Goal: Task Accomplishment & Management: Complete application form

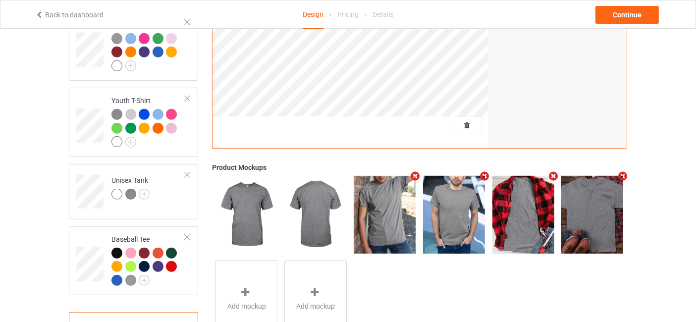
scroll to position [558, 0]
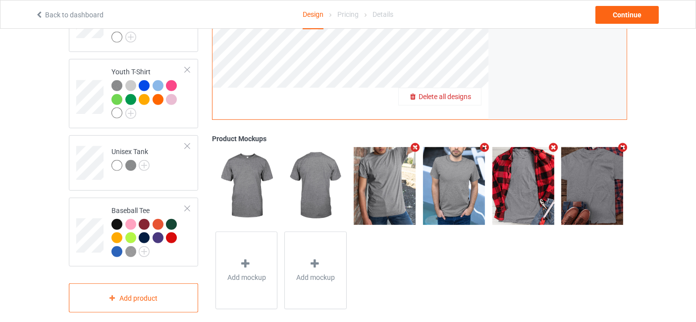
click at [467, 93] on span "Delete all designs" at bounding box center [445, 97] width 53 height 8
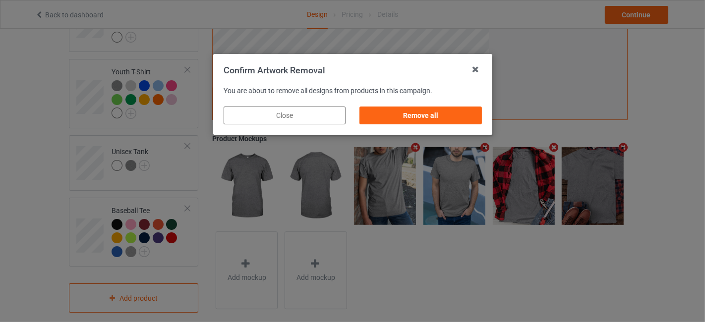
drag, startPoint x: 372, startPoint y: 105, endPoint x: 377, endPoint y: 112, distance: 8.1
click at [372, 105] on div "Remove all" at bounding box center [420, 116] width 136 height 32
click at [377, 112] on div "Remove all" at bounding box center [420, 116] width 122 height 18
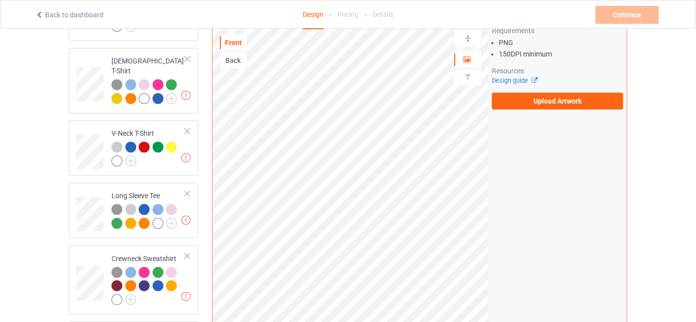
scroll to position [264, 0]
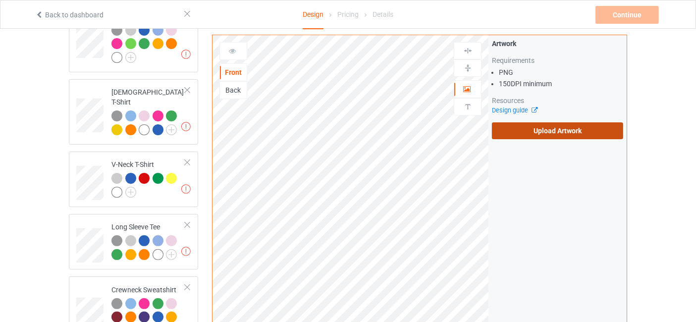
click at [558, 122] on label "Upload Artwork" at bounding box center [557, 130] width 131 height 17
click at [0, 0] on input "Upload Artwork" at bounding box center [0, 0] width 0 height 0
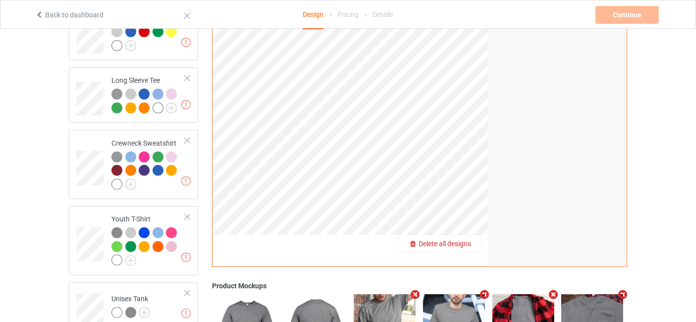
click at [462, 240] on span "Delete all designs" at bounding box center [445, 244] width 53 height 8
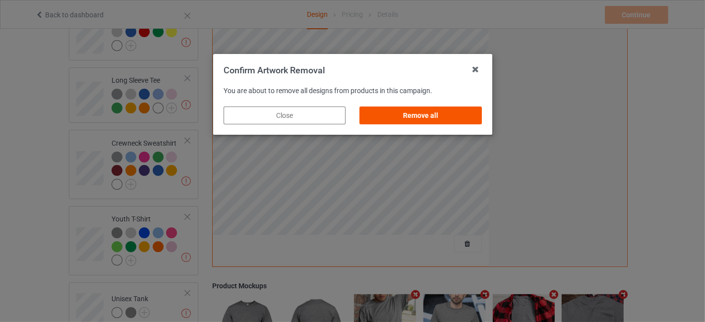
click at [448, 121] on div "Remove all" at bounding box center [420, 116] width 122 height 18
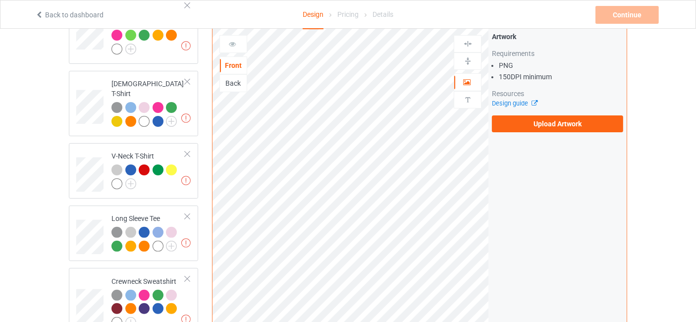
scroll to position [264, 0]
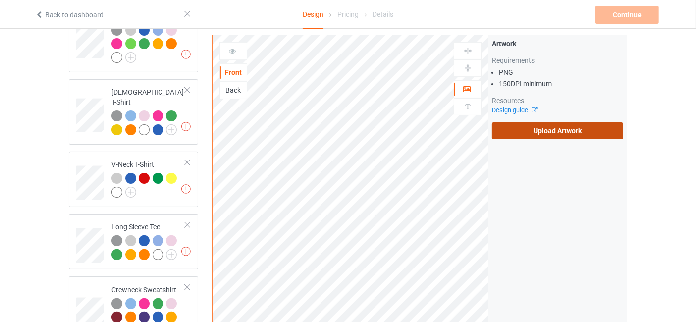
click at [564, 122] on label "Upload Artwork" at bounding box center [557, 130] width 131 height 17
click at [0, 0] on input "Upload Artwork" at bounding box center [0, 0] width 0 height 0
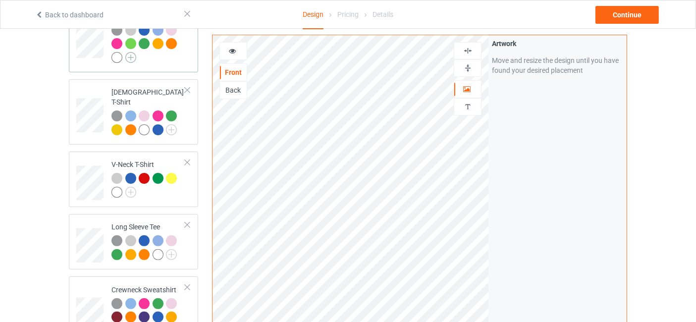
click at [131, 56] on img at bounding box center [130, 57] width 11 height 11
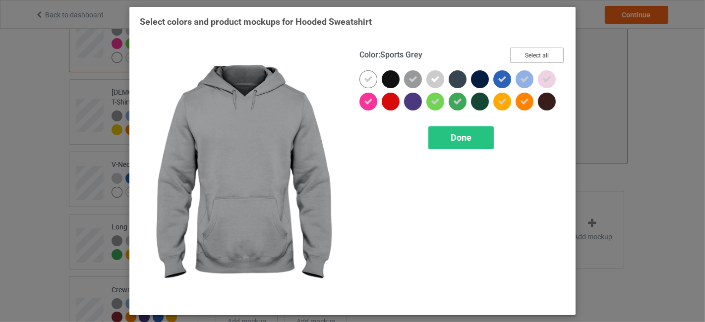
drag, startPoint x: 552, startPoint y: 52, endPoint x: 528, endPoint y: 68, distance: 29.3
click at [551, 52] on button "Select all" at bounding box center [537, 55] width 54 height 15
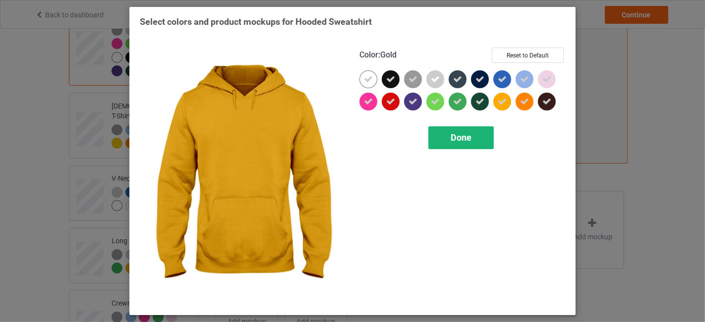
click at [461, 137] on span "Done" at bounding box center [460, 137] width 21 height 10
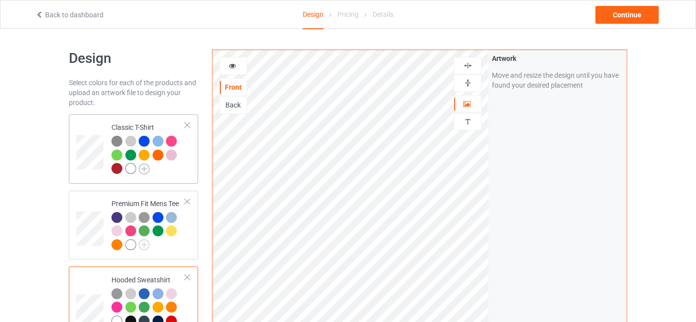
click at [144, 167] on img at bounding box center [144, 169] width 11 height 11
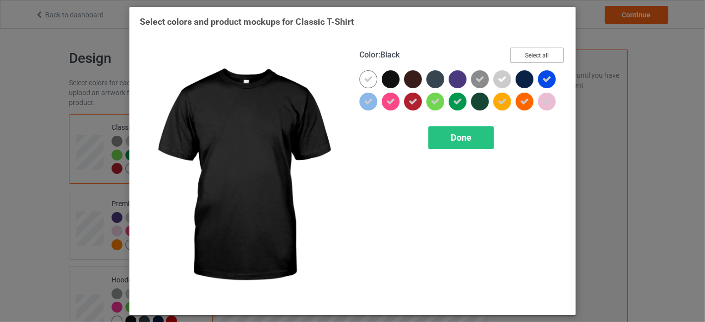
click at [552, 54] on button "Select all" at bounding box center [537, 55] width 54 height 15
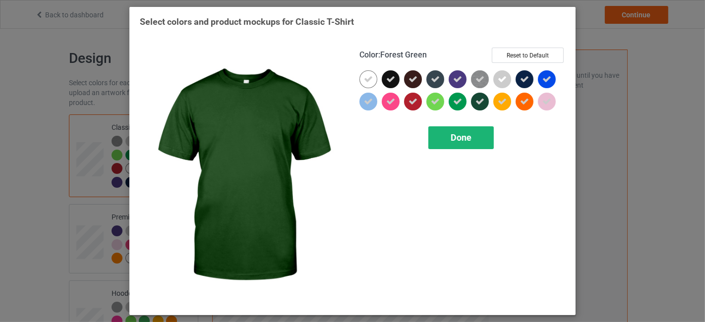
click at [472, 135] on div "Done" at bounding box center [460, 137] width 65 height 23
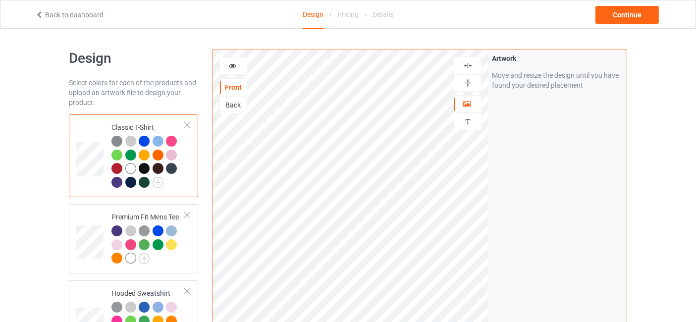
click at [232, 65] on icon at bounding box center [232, 64] width 8 height 7
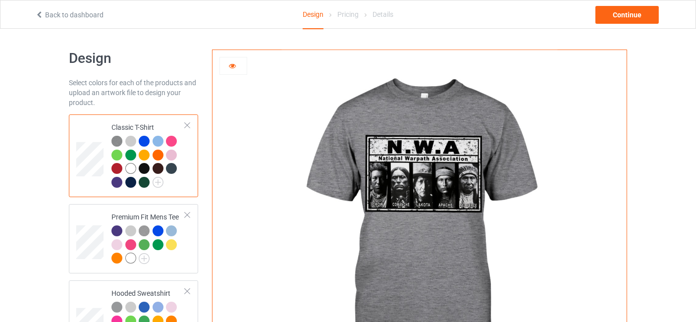
click at [145, 169] on div at bounding box center [144, 168] width 11 height 11
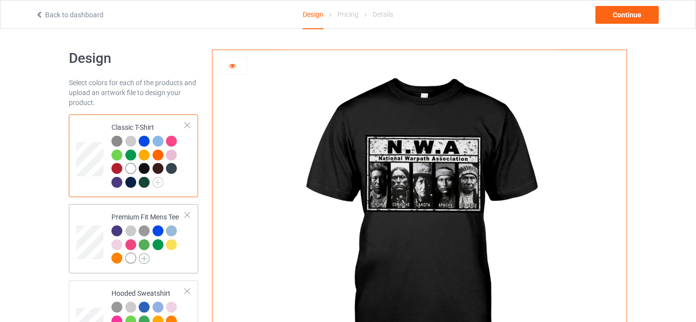
click at [144, 262] on img at bounding box center [144, 258] width 11 height 11
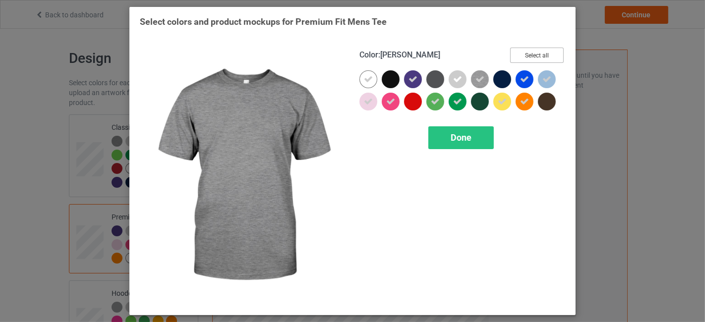
click at [541, 54] on button "Select all" at bounding box center [537, 55] width 54 height 15
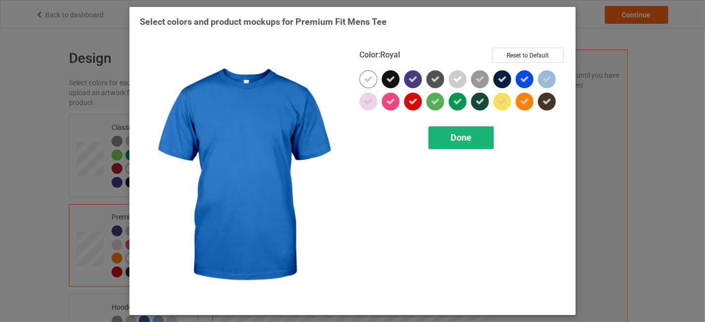
click at [469, 133] on span "Done" at bounding box center [460, 137] width 21 height 10
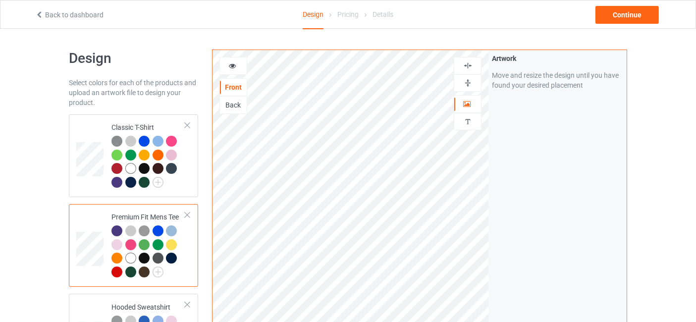
scroll to position [147, 0]
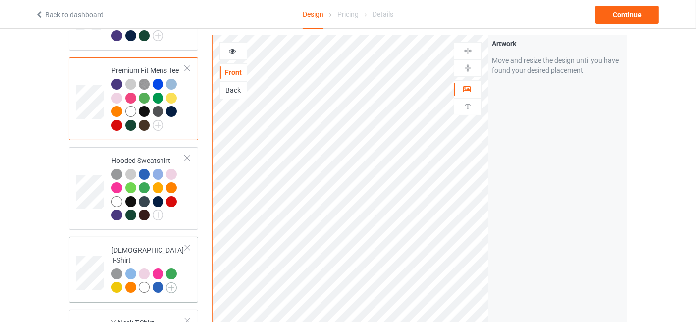
click at [171, 282] on img at bounding box center [171, 287] width 11 height 11
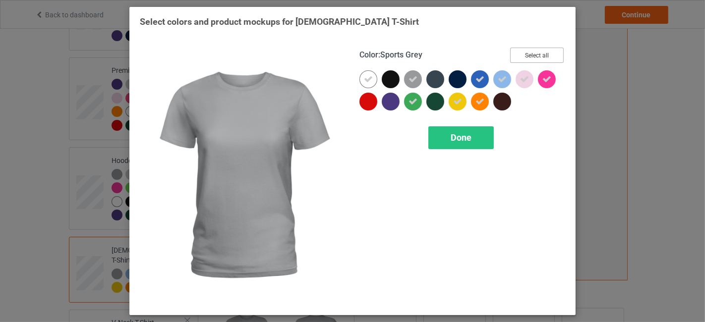
click at [530, 56] on button "Select all" at bounding box center [537, 55] width 54 height 15
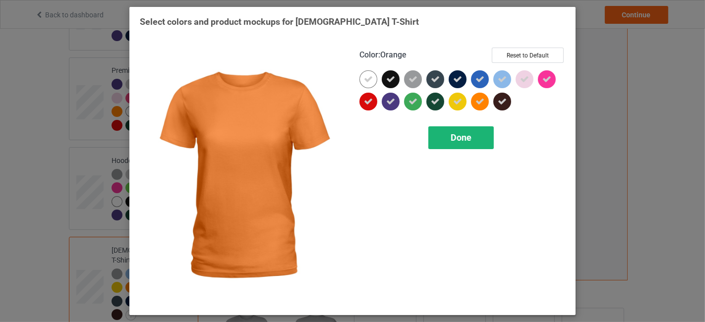
click at [474, 138] on div "Done" at bounding box center [460, 137] width 65 height 23
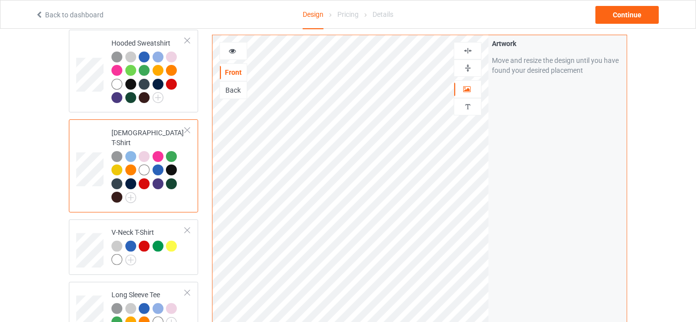
scroll to position [293, 0]
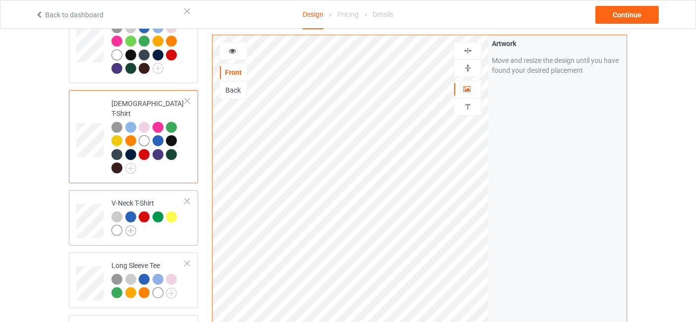
click at [133, 225] on img at bounding box center [130, 230] width 11 height 11
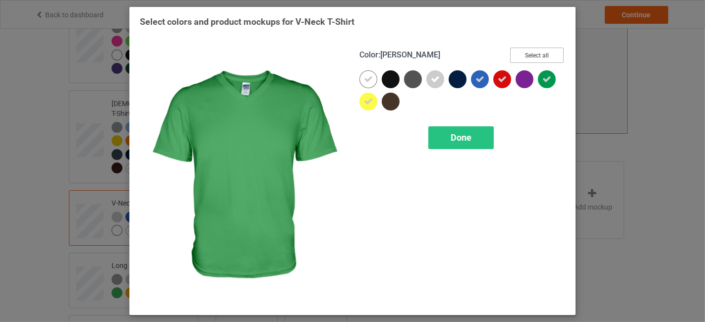
click at [551, 53] on button "Select all" at bounding box center [537, 55] width 54 height 15
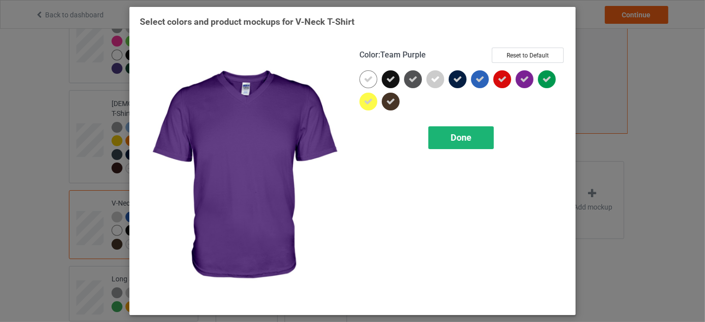
click at [485, 136] on div "Done" at bounding box center [460, 137] width 65 height 23
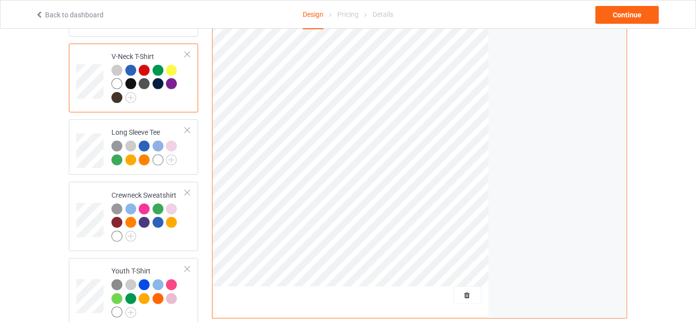
scroll to position [440, 0]
click at [167, 155] on img at bounding box center [171, 160] width 11 height 11
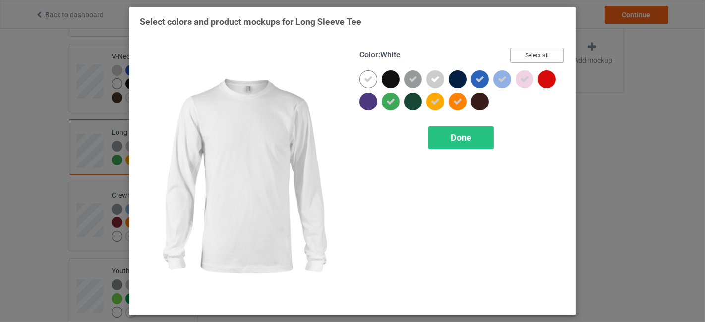
click at [524, 60] on button "Select all" at bounding box center [537, 55] width 54 height 15
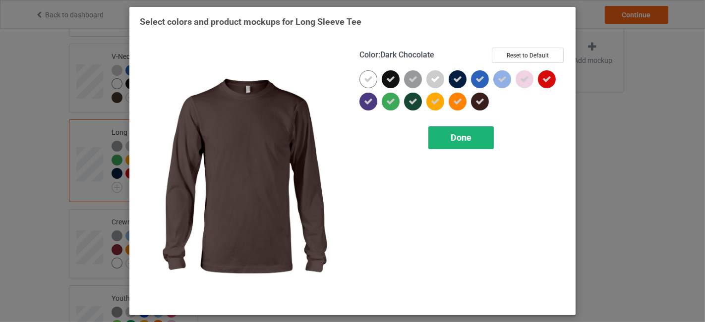
click at [468, 139] on span "Done" at bounding box center [460, 137] width 21 height 10
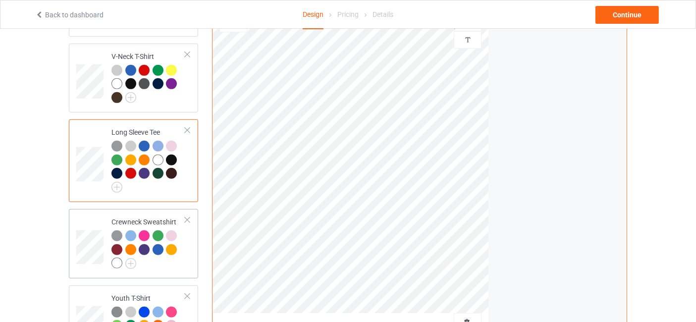
click at [137, 255] on div at bounding box center [149, 250] width 74 height 41
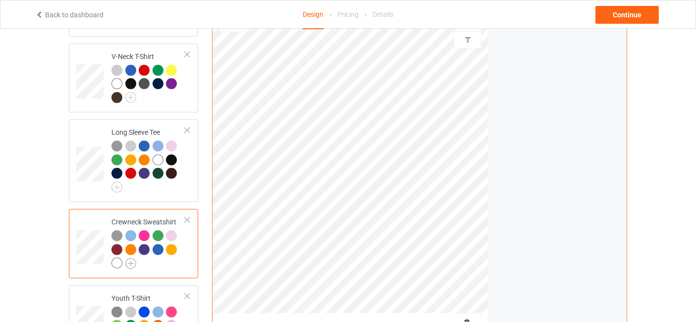
click at [127, 258] on img at bounding box center [130, 263] width 11 height 11
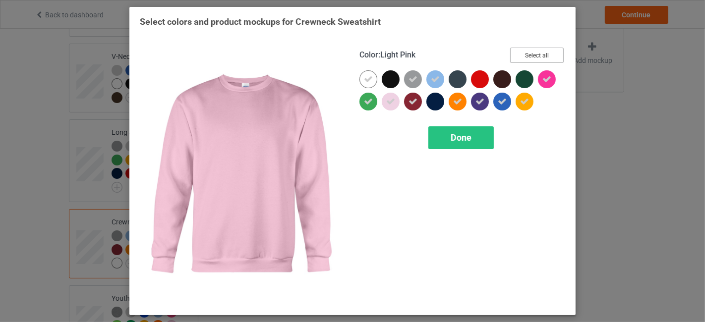
click at [542, 53] on button "Select all" at bounding box center [537, 55] width 54 height 15
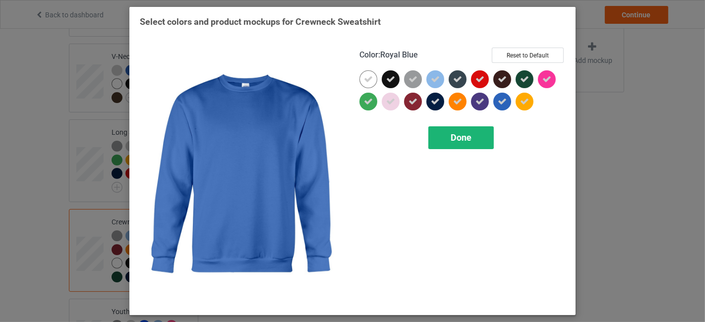
click at [469, 139] on span "Done" at bounding box center [460, 137] width 21 height 10
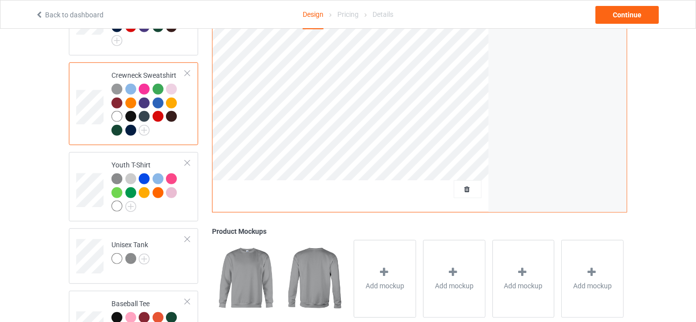
scroll to position [587, 0]
click at [126, 201] on img at bounding box center [130, 206] width 11 height 11
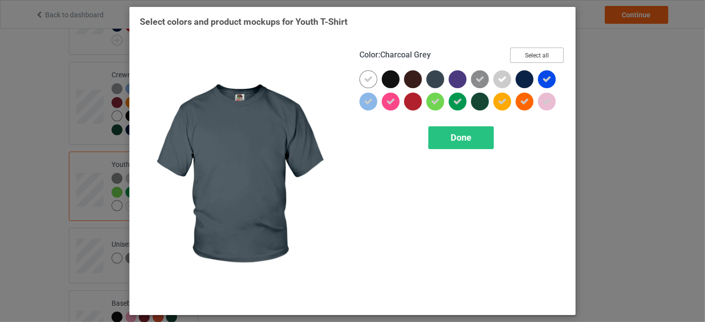
click at [535, 58] on button "Select all" at bounding box center [537, 55] width 54 height 15
click at [470, 143] on div "Done" at bounding box center [460, 137] width 65 height 23
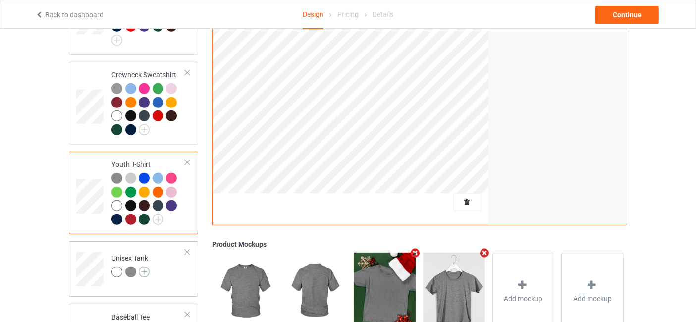
click at [143, 267] on img at bounding box center [144, 272] width 11 height 11
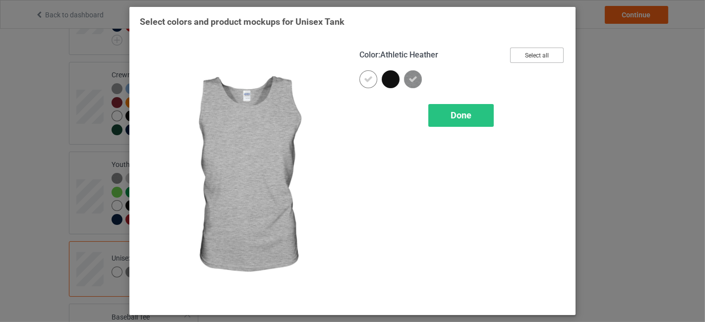
click at [556, 53] on button "Select all" at bounding box center [537, 55] width 54 height 15
click at [457, 118] on span "Done" at bounding box center [460, 115] width 21 height 10
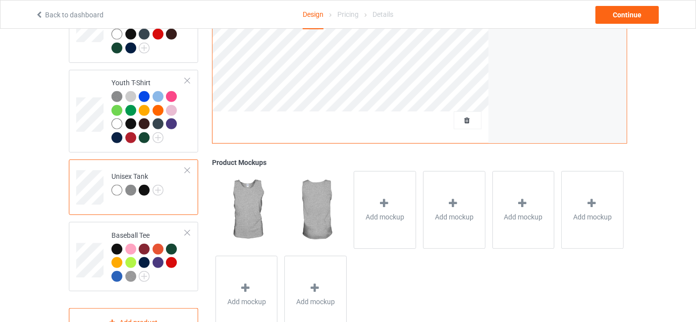
scroll to position [693, 0]
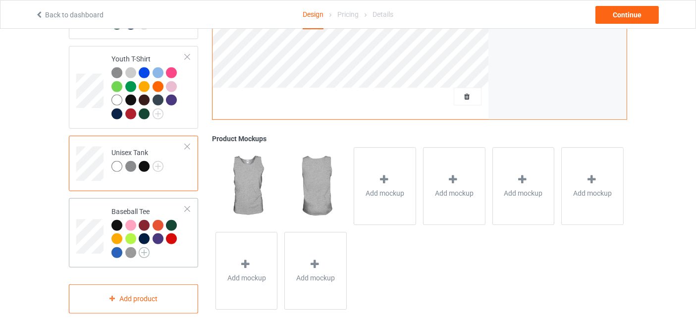
click at [146, 247] on img at bounding box center [144, 252] width 11 height 11
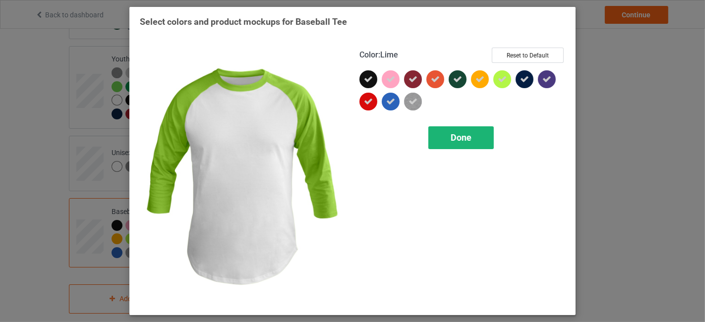
click at [468, 148] on div "Done" at bounding box center [460, 137] width 65 height 23
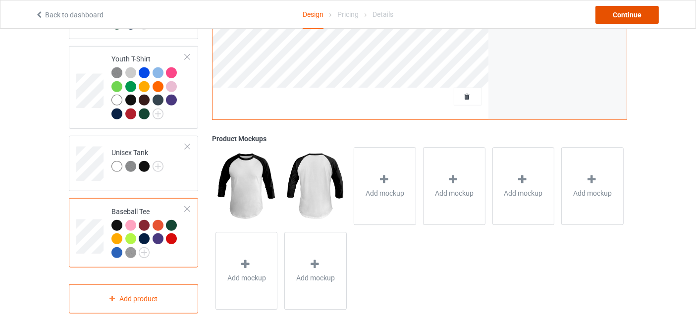
click at [628, 13] on div "Continue" at bounding box center [627, 15] width 63 height 18
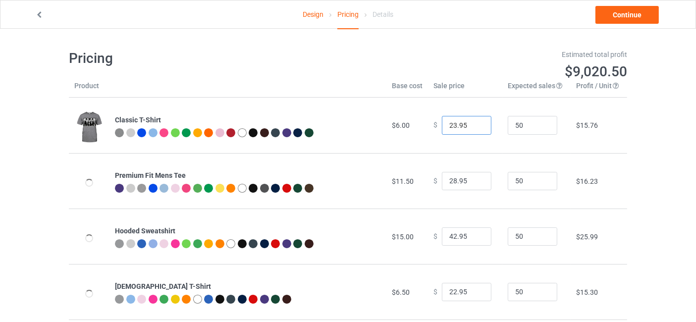
click at [477, 122] on input "23.95" at bounding box center [467, 125] width 50 height 19
type input "24.95"
click at [473, 122] on input "24.95" at bounding box center [467, 125] width 50 height 19
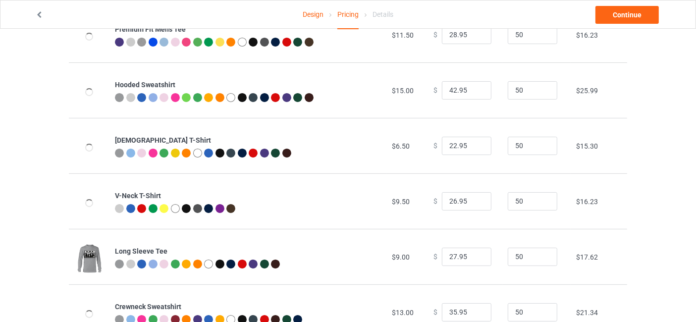
scroll to position [147, 0]
click at [475, 143] on input "23.95" at bounding box center [467, 145] width 50 height 19
type input "24.95"
click at [475, 143] on input "24.95" at bounding box center [467, 145] width 50 height 19
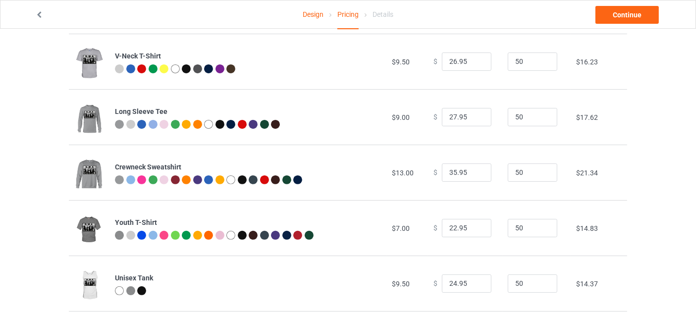
scroll to position [351, 0]
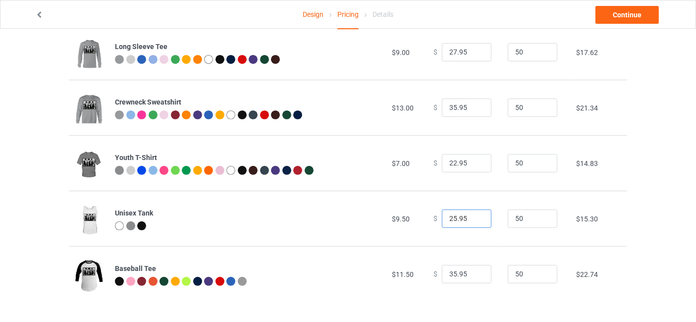
type input "25.95"
click at [472, 216] on input "25.95" at bounding box center [467, 219] width 50 height 19
type input "23.95"
click at [474, 161] on input "23.95" at bounding box center [467, 163] width 50 height 19
type input "26.95"
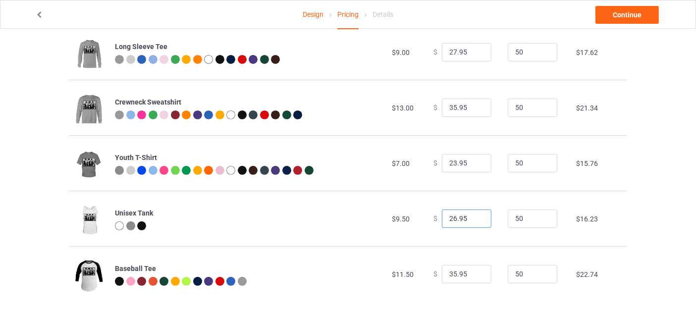
click at [476, 217] on input "26.95" at bounding box center [467, 219] width 50 height 19
click at [642, 16] on link "Continue" at bounding box center [627, 15] width 63 height 18
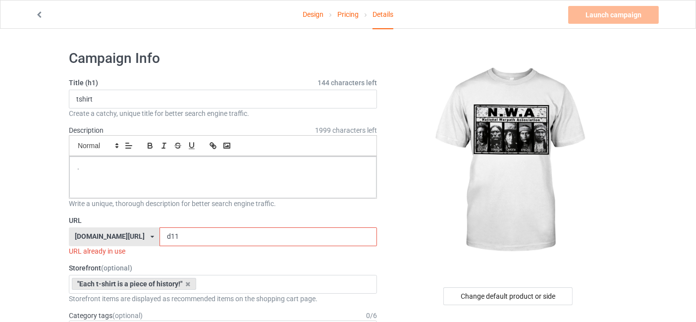
click at [187, 237] on input "d11" at bounding box center [268, 236] width 217 height 19
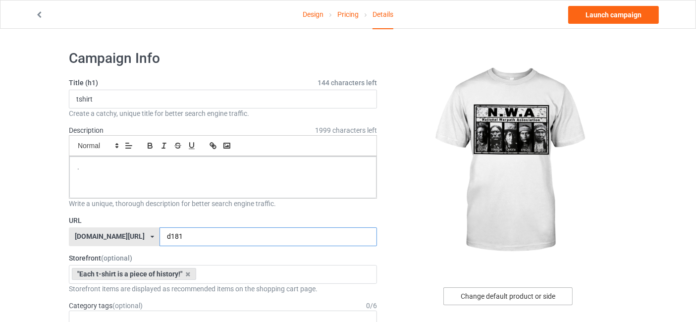
type input "d181"
click at [518, 302] on div "Change default product or side" at bounding box center [508, 296] width 129 height 18
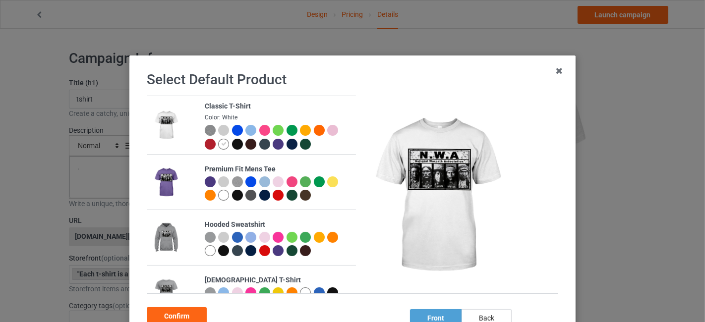
click at [232, 144] on div at bounding box center [237, 144] width 11 height 11
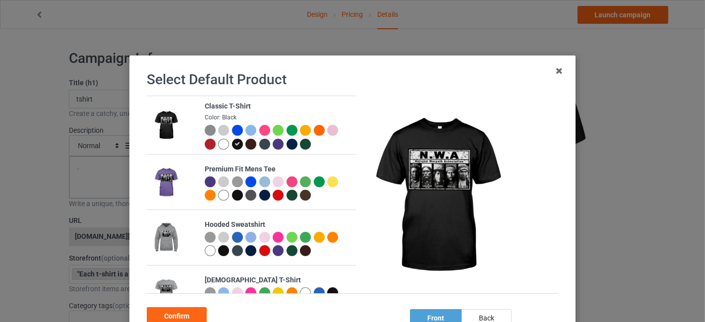
click at [246, 144] on div at bounding box center [250, 144] width 11 height 11
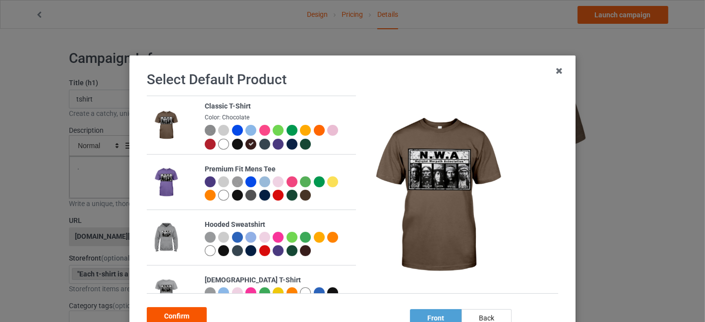
click at [165, 313] on div "Confirm" at bounding box center [177, 316] width 60 height 18
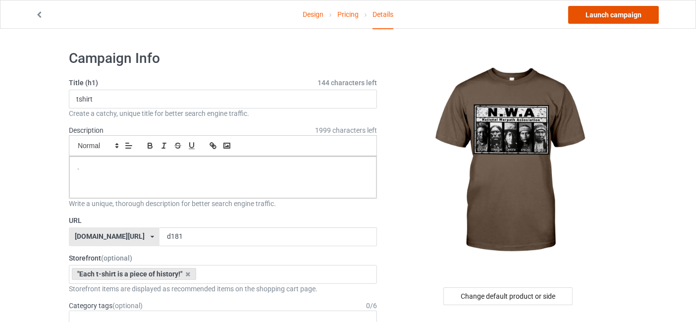
click at [595, 11] on link "Launch campaign" at bounding box center [613, 15] width 91 height 18
